Goal: Task Accomplishment & Management: Complete application form

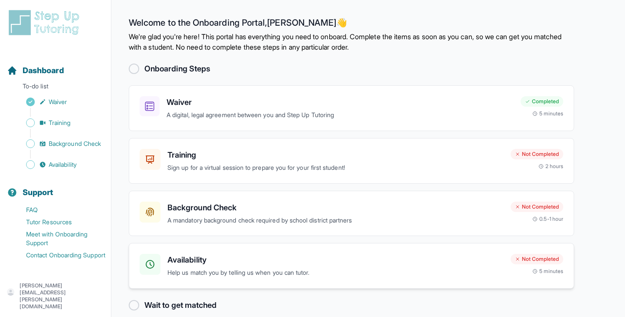
click at [163, 267] on div "Availability Help us match you by telling us when you can tutor." at bounding box center [322, 266] width 364 height 24
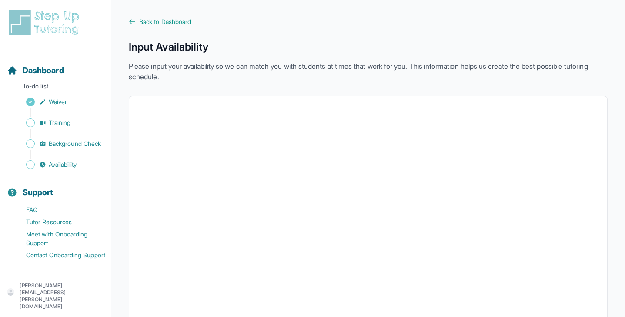
click at [446, 80] on p "Please input your availability so we can match you with students at times that …" at bounding box center [368, 71] width 479 height 21
click at [174, 21] on span "Back to Dashboard" at bounding box center [165, 21] width 52 height 9
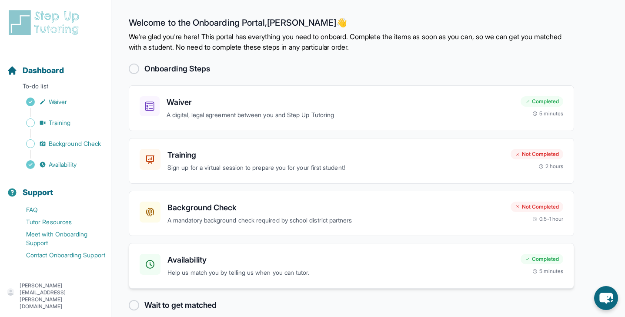
scroll to position [12, 0]
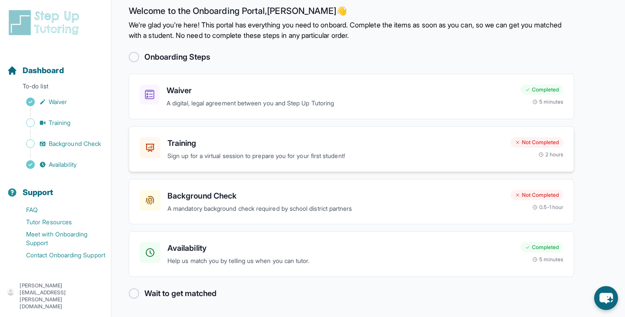
click at [198, 143] on h3 "Training" at bounding box center [336, 143] width 336 height 12
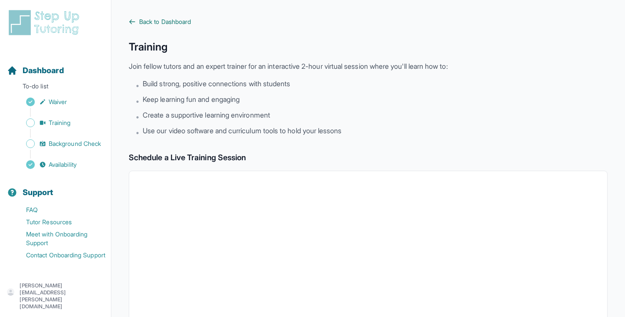
click at [152, 21] on span "Back to Dashboard" at bounding box center [165, 21] width 52 height 9
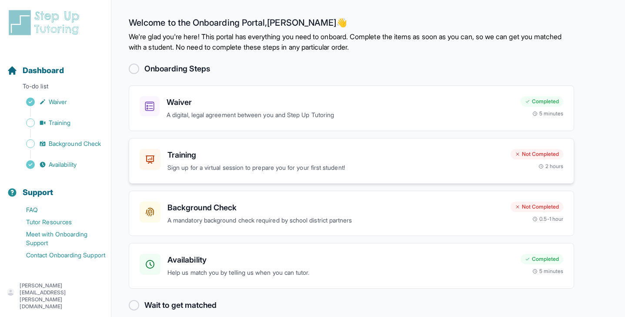
click at [223, 153] on h3 "Training" at bounding box center [336, 155] width 336 height 12
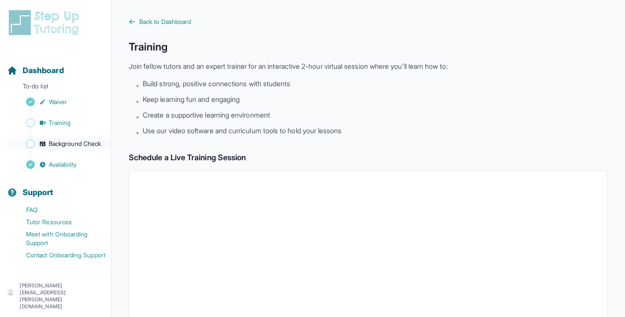
click at [67, 138] on link "Background Check" at bounding box center [59, 143] width 104 height 12
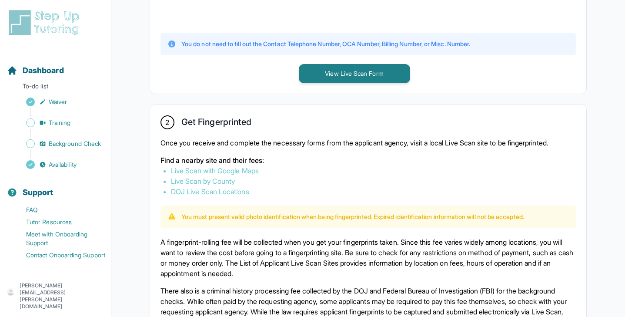
scroll to position [448, 0]
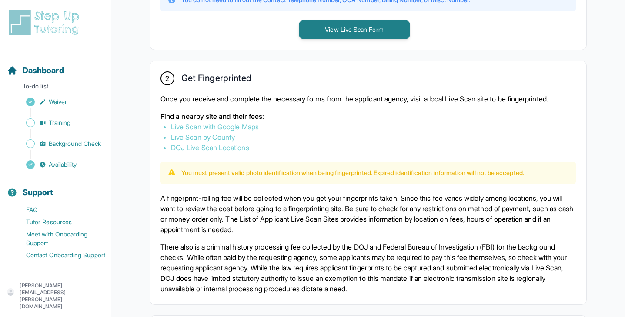
click at [229, 136] on link "Live Scan by County" at bounding box center [203, 137] width 64 height 9
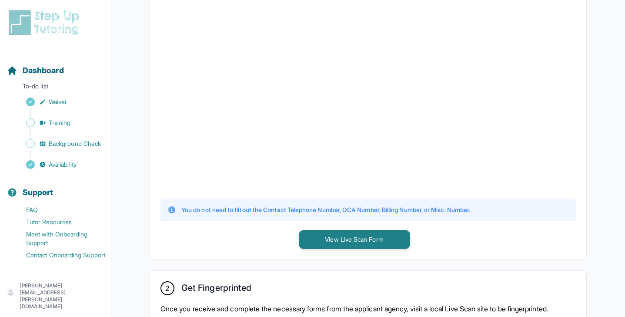
scroll to position [262, 0]
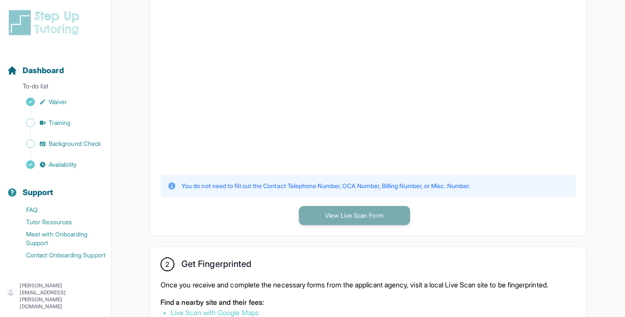
click at [355, 218] on button "View Live Scan Form" at bounding box center [354, 215] width 111 height 19
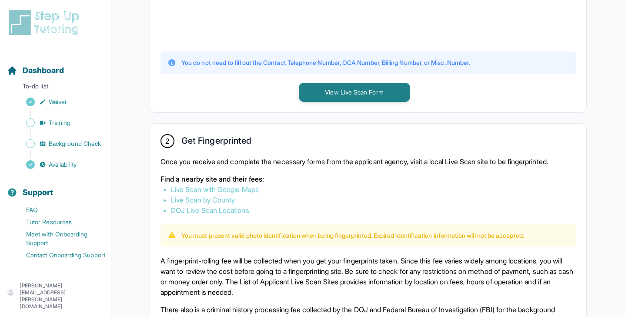
scroll to position [265, 0]
